Goal: Navigation & Orientation: Find specific page/section

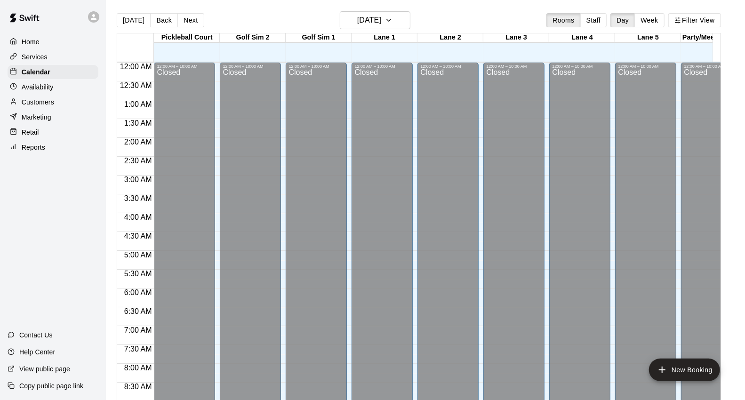
scroll to position [406, 0]
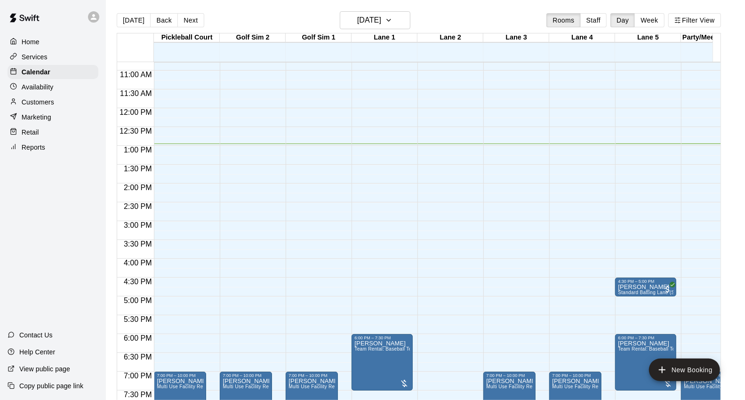
click at [43, 139] on div "Retail" at bounding box center [53, 132] width 91 height 14
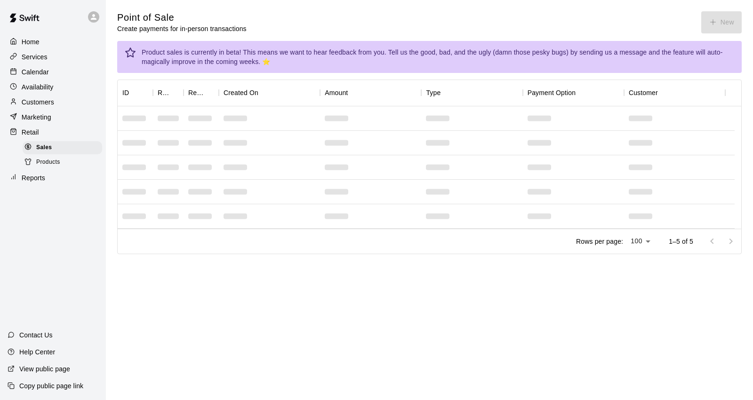
click at [497, 46] on div "Product sales is currently in beta! This means we want to hear feedback from yo…" at bounding box center [438, 57] width 592 height 26
click at [53, 167] on span "Products" at bounding box center [48, 162] width 24 height 9
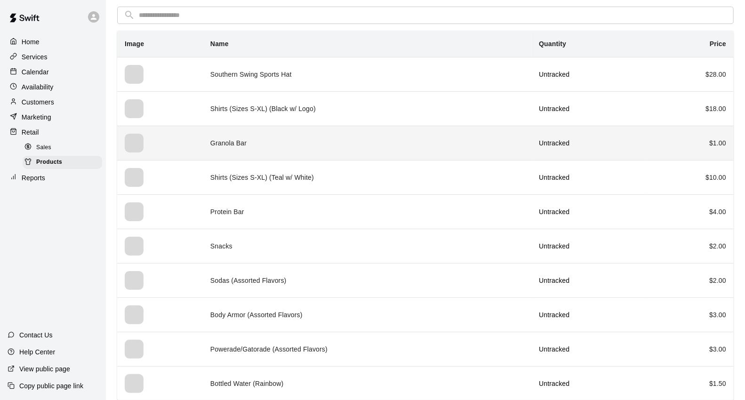
scroll to position [77, 0]
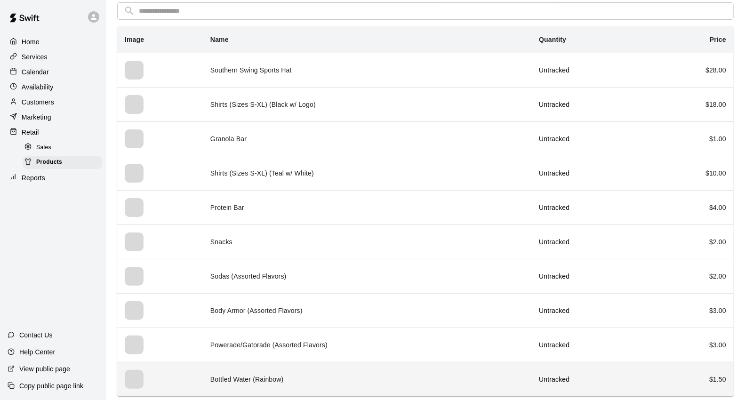
click at [310, 378] on td "Bottled Water (Rainbow)" at bounding box center [367, 379] width 328 height 34
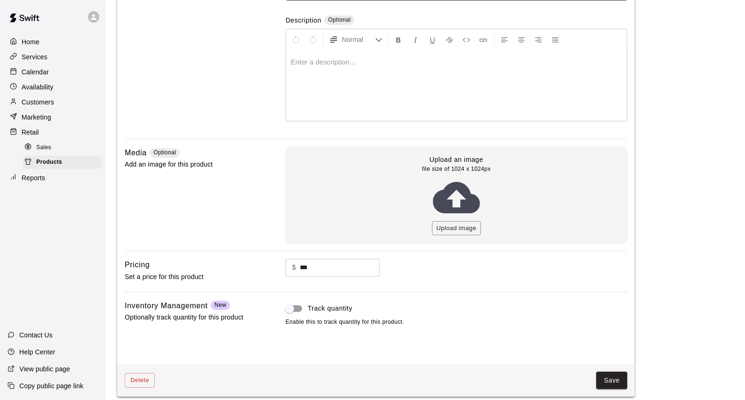
scroll to position [117, 0]
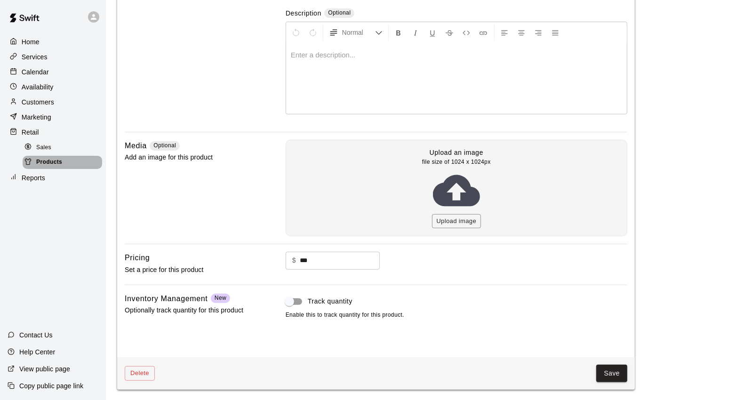
click at [66, 169] on div "Products" at bounding box center [62, 162] width 79 height 13
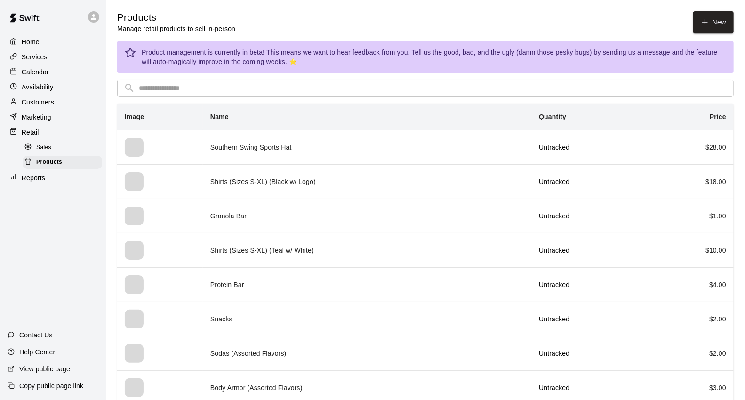
click at [60, 138] on div "Retail" at bounding box center [53, 132] width 91 height 14
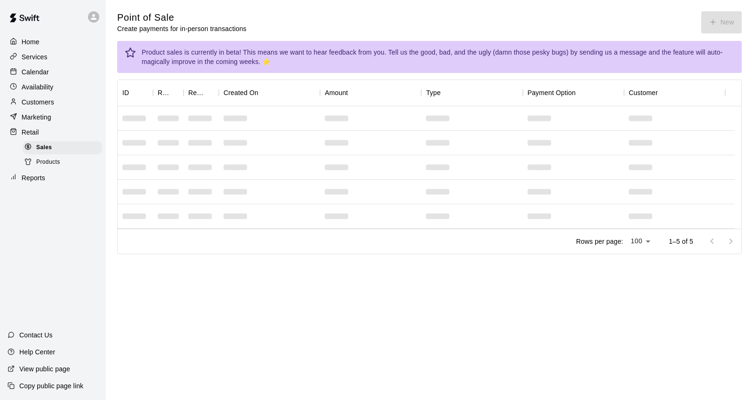
click at [729, 29] on div "Point of Sale Create payments for in-person transactions New" at bounding box center [429, 22] width 624 height 22
click at [41, 101] on div "Customers" at bounding box center [53, 102] width 91 height 14
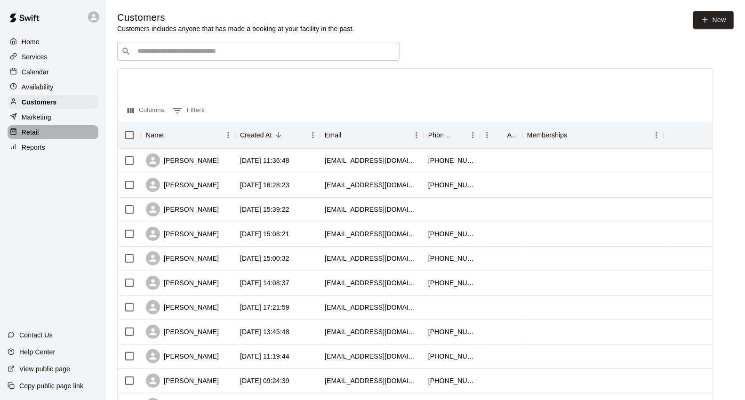
click at [53, 134] on div "Retail" at bounding box center [53, 132] width 91 height 14
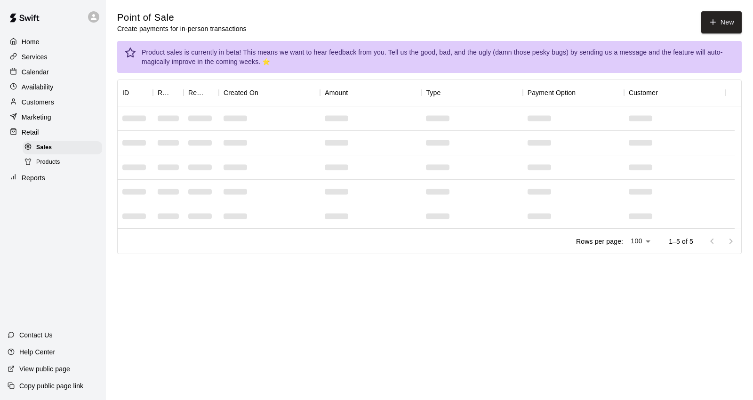
click at [43, 40] on div "Home" at bounding box center [53, 42] width 91 height 14
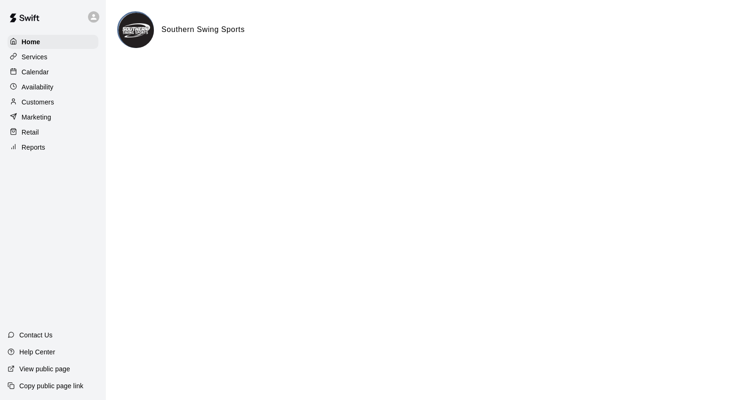
click at [51, 72] on div "Calendar" at bounding box center [53, 72] width 91 height 14
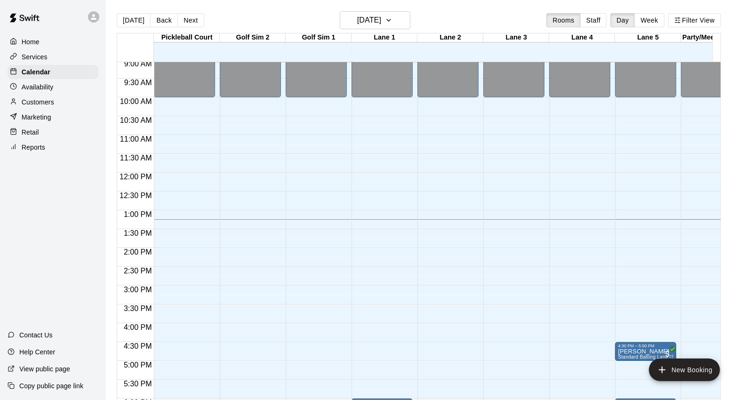
scroll to position [394, 0]
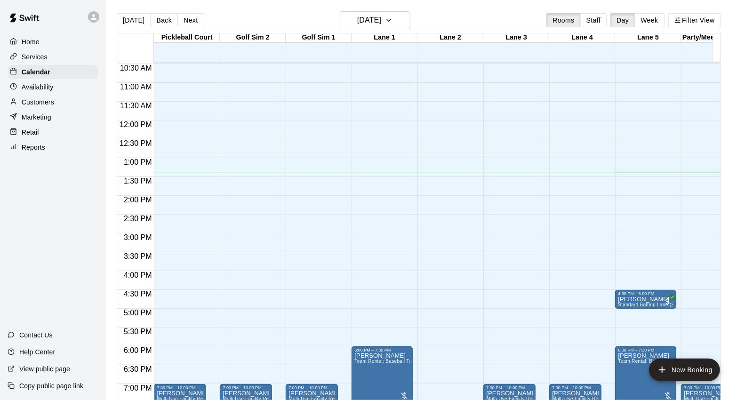
click at [40, 139] on div "Retail" at bounding box center [53, 132] width 91 height 14
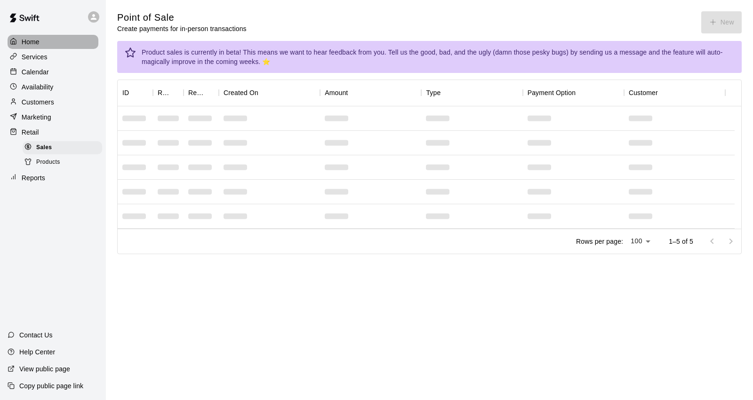
click at [64, 40] on div "Home" at bounding box center [53, 42] width 91 height 14
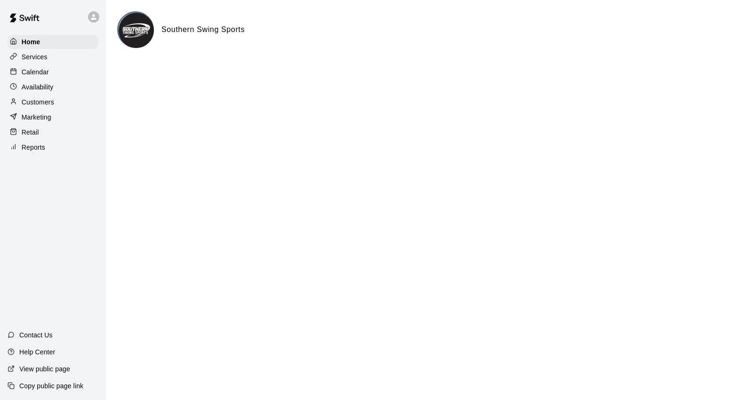
click at [57, 138] on div "Retail" at bounding box center [53, 132] width 91 height 14
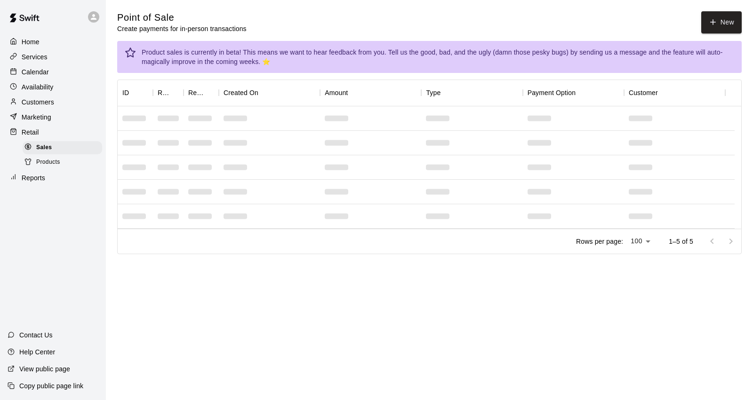
click at [41, 42] on div "Home" at bounding box center [53, 42] width 91 height 14
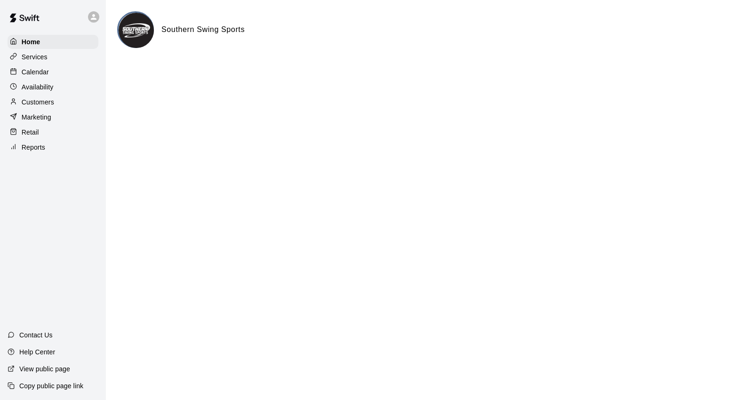
click at [34, 73] on p "Calendar" at bounding box center [35, 71] width 27 height 9
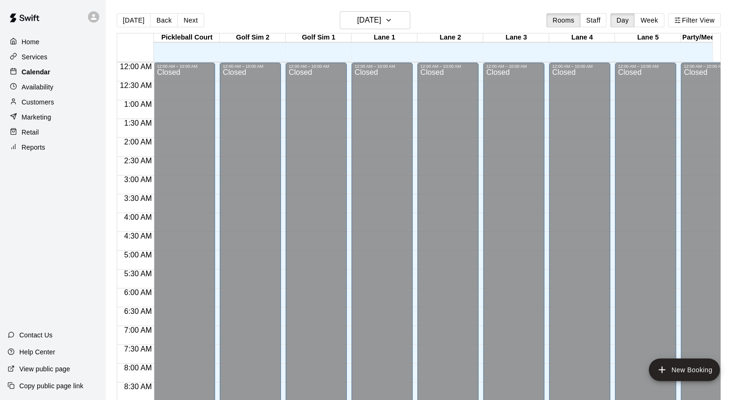
scroll to position [505, 0]
